Goal: Navigation & Orientation: Find specific page/section

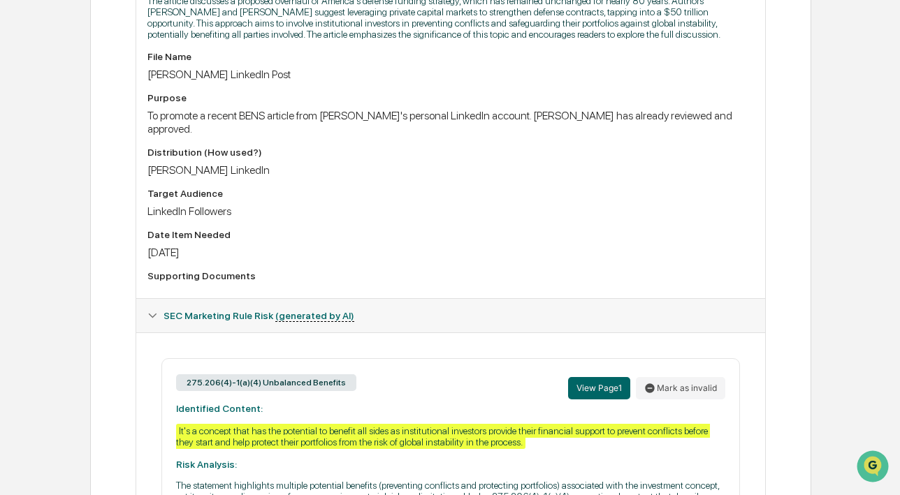
scroll to position [571, 0]
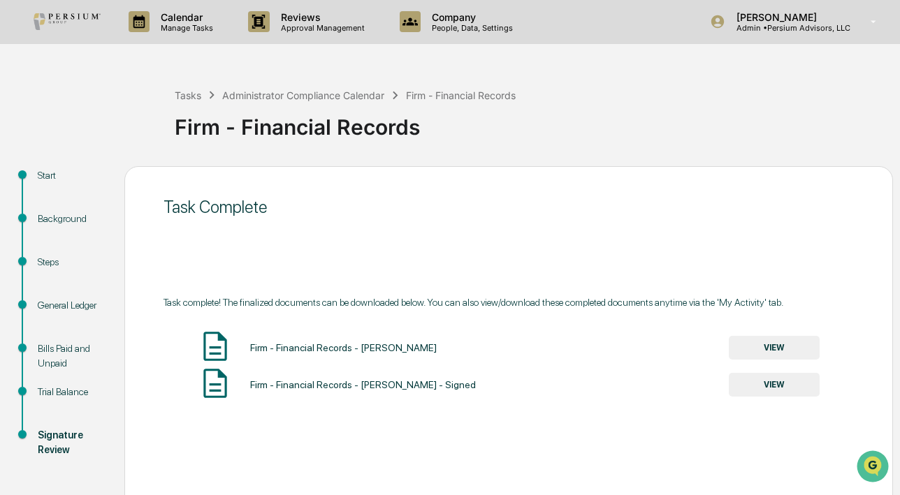
click at [780, 395] on button "VIEW" at bounding box center [773, 385] width 91 height 24
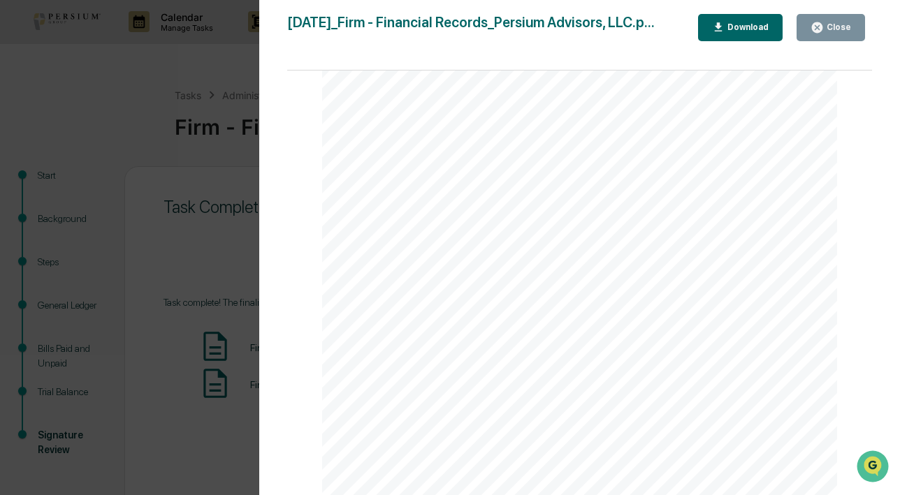
scroll to position [190, 0]
click at [854, 19] on button "Close" at bounding box center [830, 27] width 68 height 27
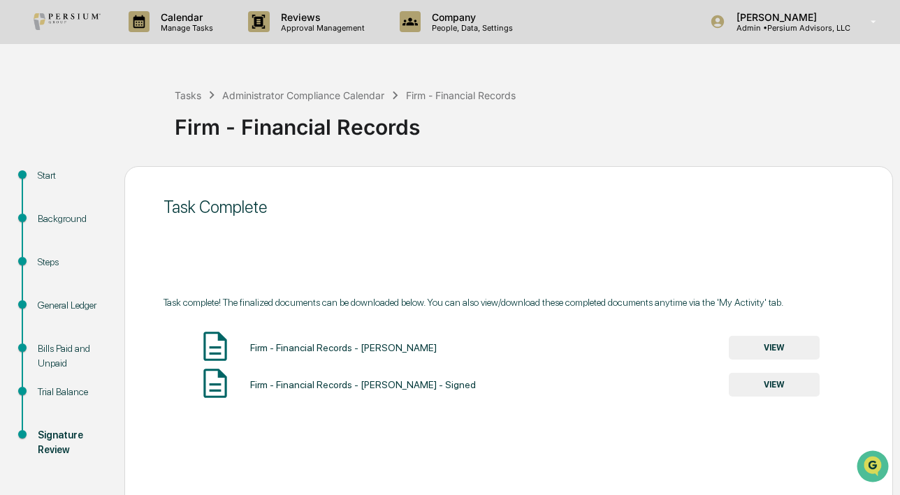
click at [51, 266] on div "Steps" at bounding box center [70, 262] width 64 height 15
click at [68, 310] on div "General Ledger" at bounding box center [70, 305] width 64 height 15
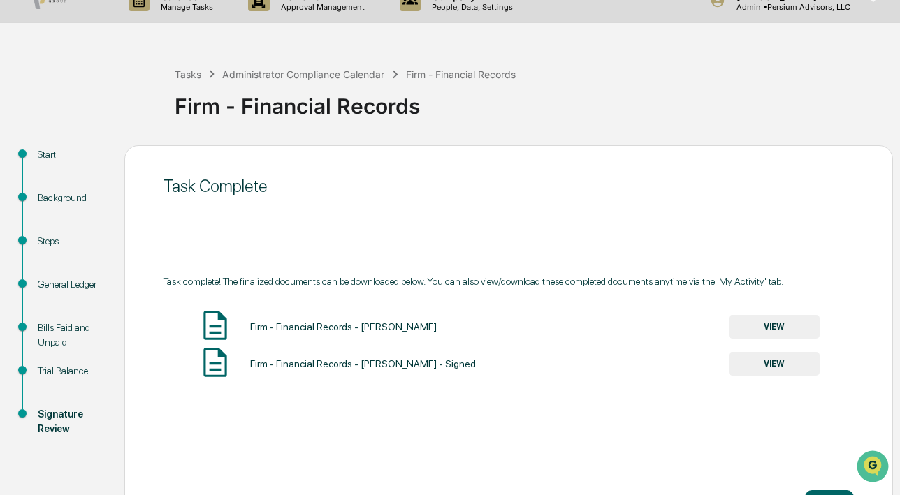
scroll to position [0, 0]
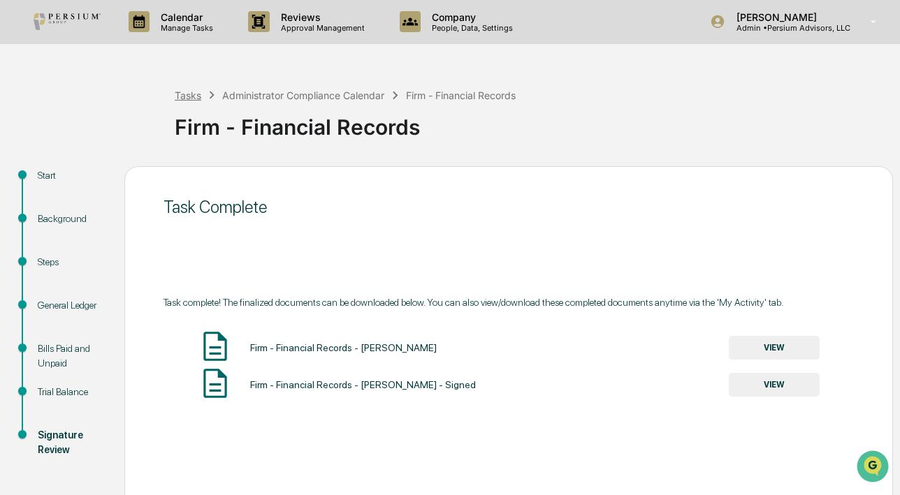
click at [196, 92] on div "Tasks" at bounding box center [188, 95] width 27 height 12
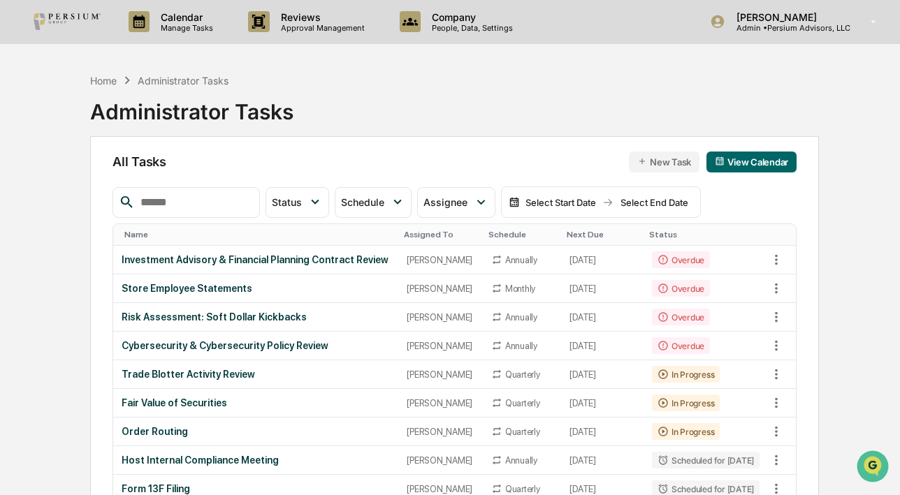
click at [441, 110] on div "Home Administrator Tasks Administrator Tasks" at bounding box center [454, 101] width 728 height 70
click at [103, 75] on div "Home" at bounding box center [103, 81] width 27 height 12
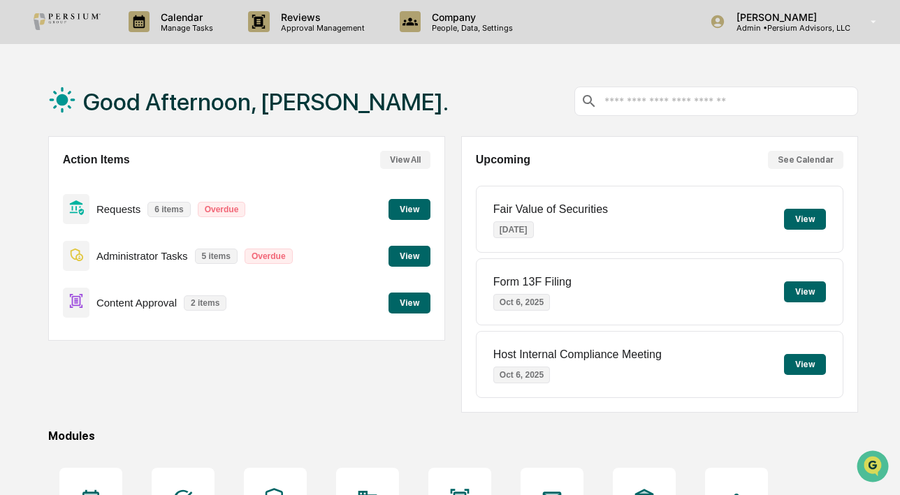
click at [870, 45] on div "Calendar Manage Tasks Reviews Approval Management Company People, Data, Setting…" at bounding box center [450, 394] width 900 height 788
